Goal: Task Accomplishment & Management: Use online tool/utility

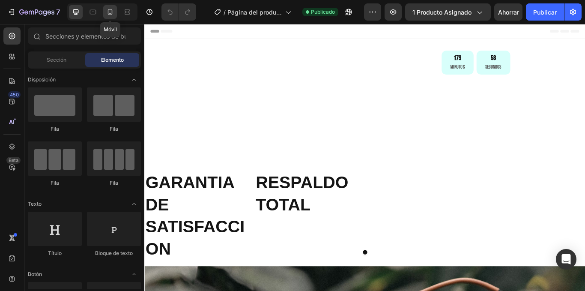
click at [113, 15] on icon at bounding box center [110, 12] width 9 height 9
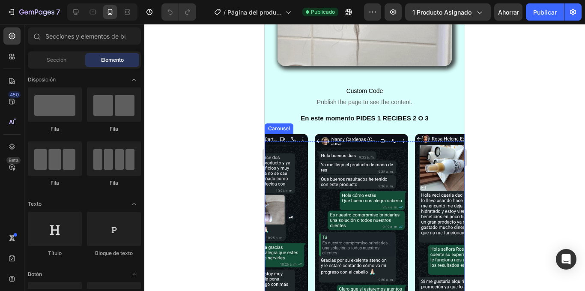
scroll to position [557, 0]
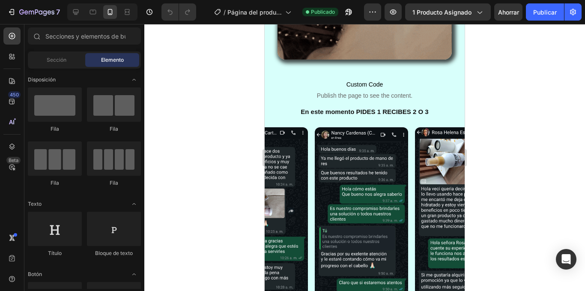
click at [209, 102] on div at bounding box center [364, 157] width 441 height 267
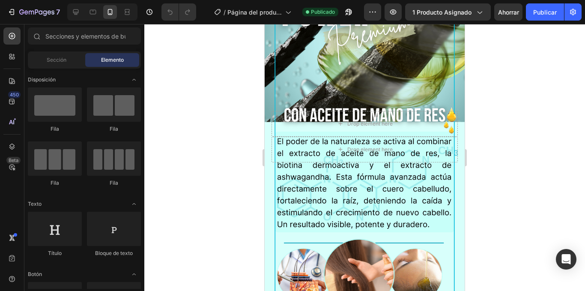
scroll to position [0, 0]
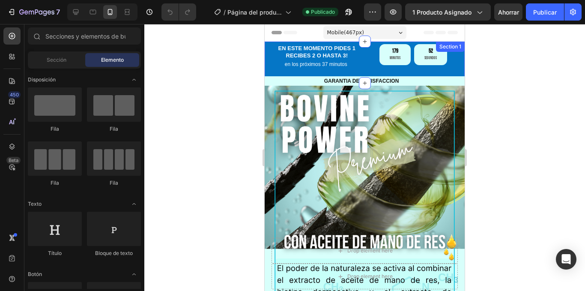
click at [454, 50] on div "Section 1" at bounding box center [450, 47] width 25 height 8
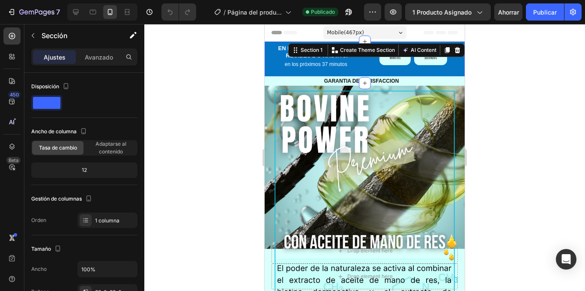
click at [451, 71] on div "EN ESTE MOMENTO PIDES 1 RECIBES 2 O HASTA 3! Heading en los próximos 37 minutos…" at bounding box center [365, 63] width 200 height 42
click at [453, 76] on div "GARANTIA DE SATISFACCION Heading RESPALDO TOTAL Heading Carousel Row Drop eleme…" at bounding box center [365, 261] width 200 height 371
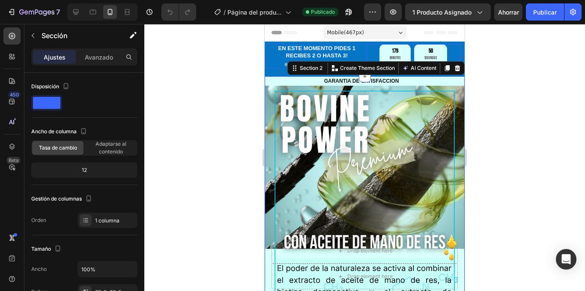
click at [452, 52] on div "179 Minutos 50 Segundos" at bounding box center [414, 54] width 94 height 21
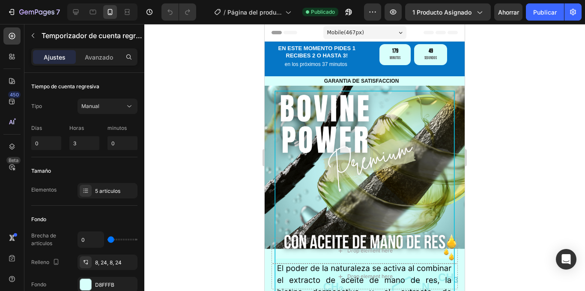
click at [453, 41] on div "Header" at bounding box center [365, 33] width 200 height 18
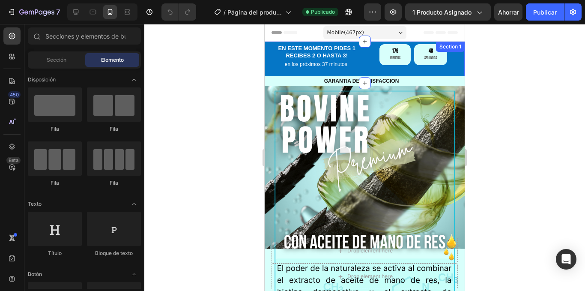
click at [455, 42] on div "EN ESTE MOMENTO PIDES 1 RECIBES 2 O HASTA 3! Heading en los próximos 37 minutos…" at bounding box center [365, 63] width 200 height 42
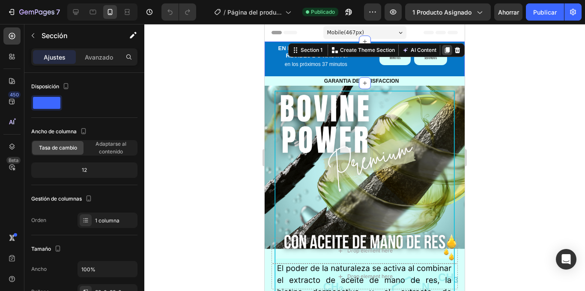
click at [444, 48] on icon at bounding box center [447, 50] width 7 height 7
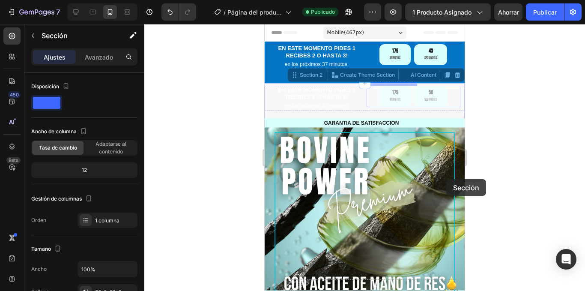
drag, startPoint x: 451, startPoint y: 83, endPoint x: 443, endPoint y: 181, distance: 98.4
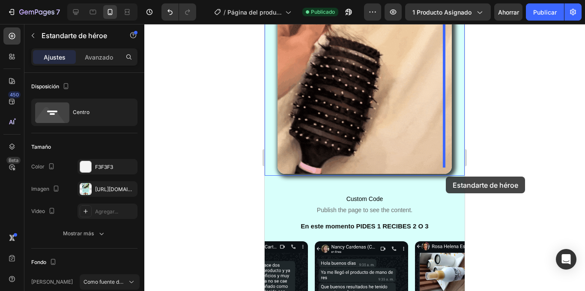
scroll to position [643, 0]
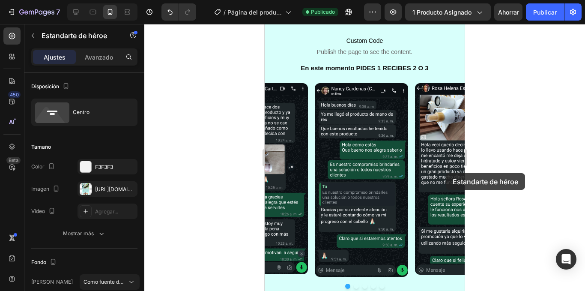
drag, startPoint x: 443, startPoint y: 181, endPoint x: 446, endPoint y: 77, distance: 104.6
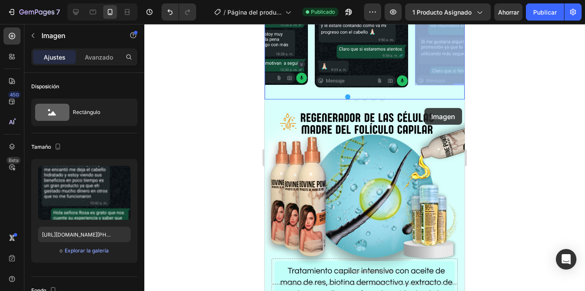
scroll to position [479, 0]
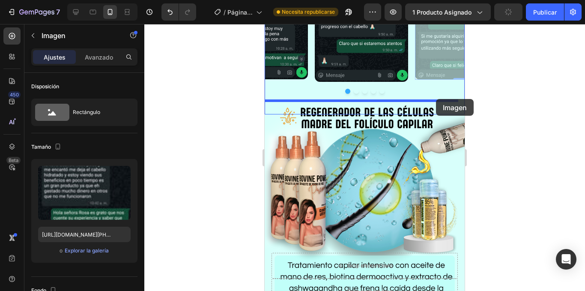
drag, startPoint x: 446, startPoint y: 77, endPoint x: 436, endPoint y: 99, distance: 24.2
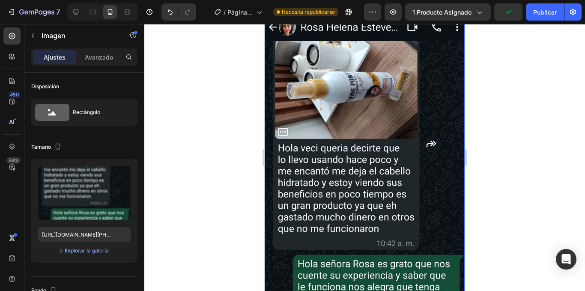
scroll to position [565, 0]
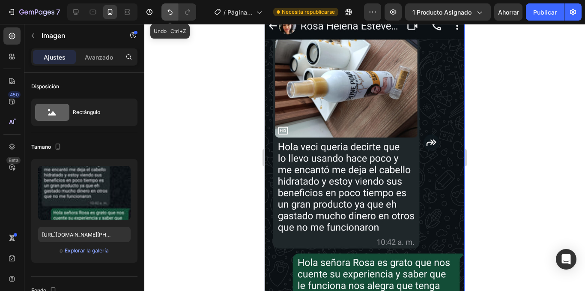
click at [166, 10] on icon "Deshacer/Rehacer" at bounding box center [170, 12] width 9 height 9
